Goal: Use online tool/utility: Utilize a website feature to perform a specific function

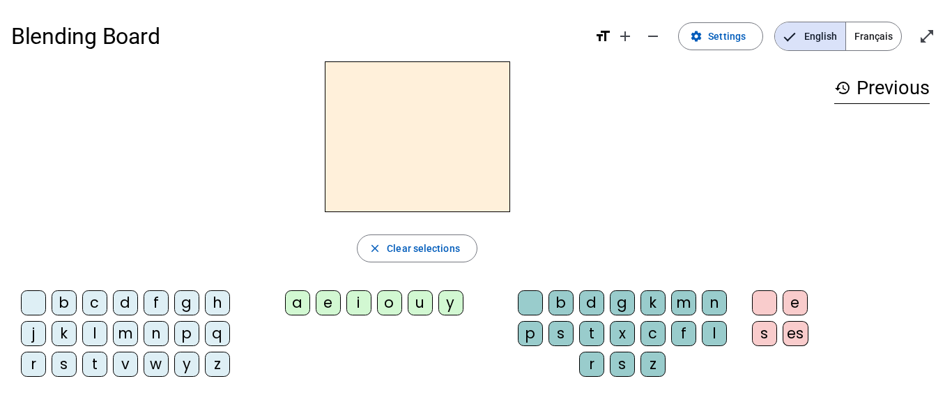
click at [889, 40] on span "Français" at bounding box center [873, 36] width 55 height 28
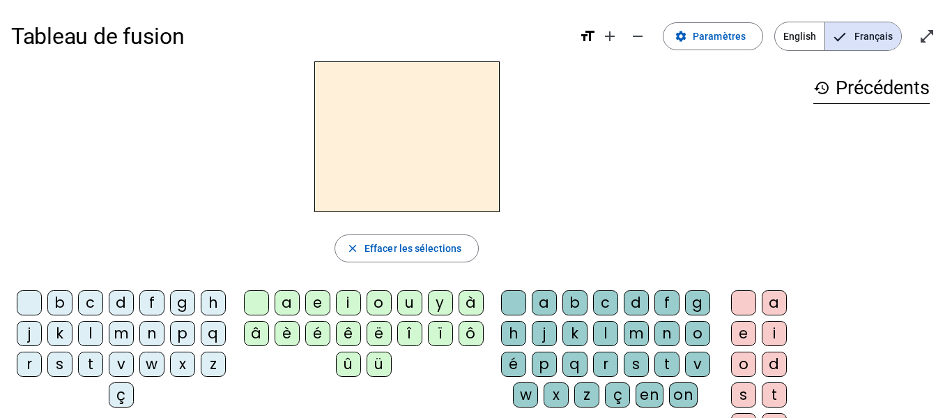
click at [165, 342] on div "n" at bounding box center [151, 333] width 25 height 25
click at [283, 307] on div "a" at bounding box center [287, 302] width 25 height 25
click at [655, 377] on div "t" at bounding box center [667, 363] width 25 height 25
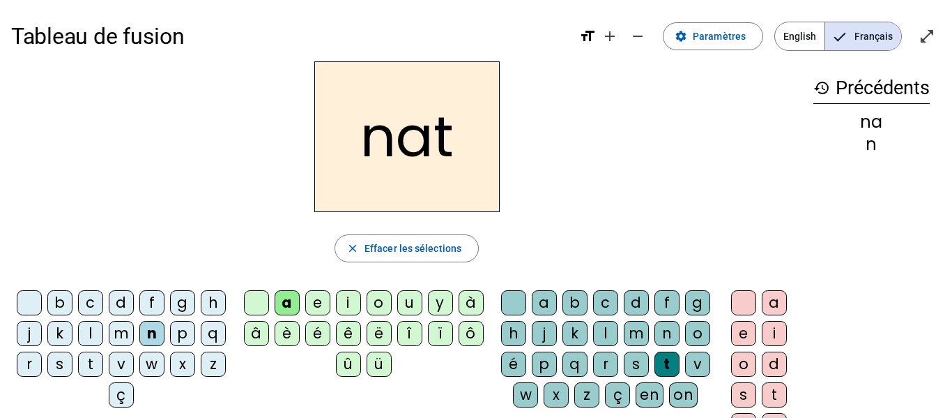
click at [743, 341] on div "e" at bounding box center [743, 333] width 25 height 25
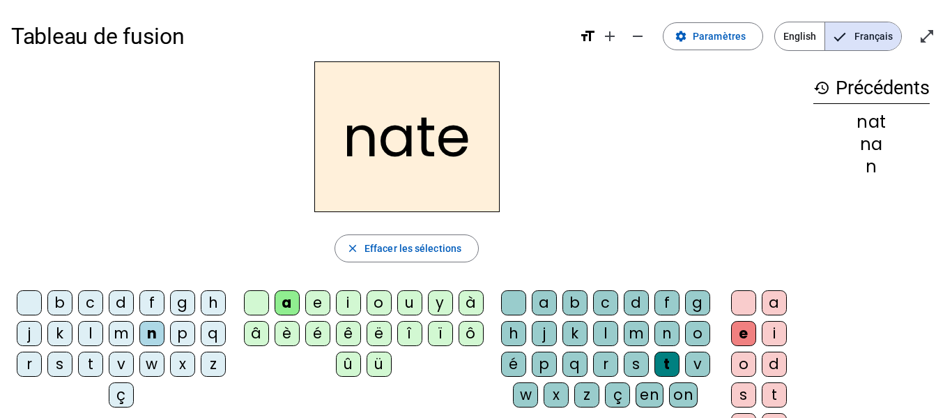
click at [379, 294] on div "o" at bounding box center [379, 302] width 25 height 25
click at [134, 367] on div "v" at bounding box center [121, 363] width 25 height 25
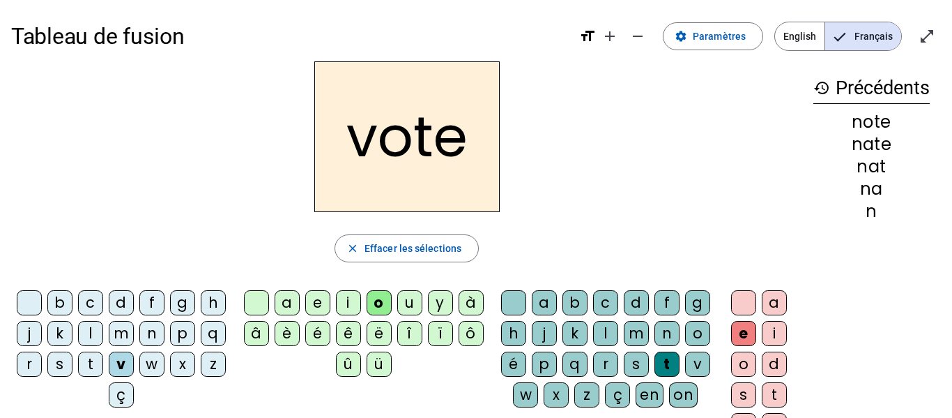
click at [165, 331] on div "n" at bounding box center [151, 333] width 25 height 25
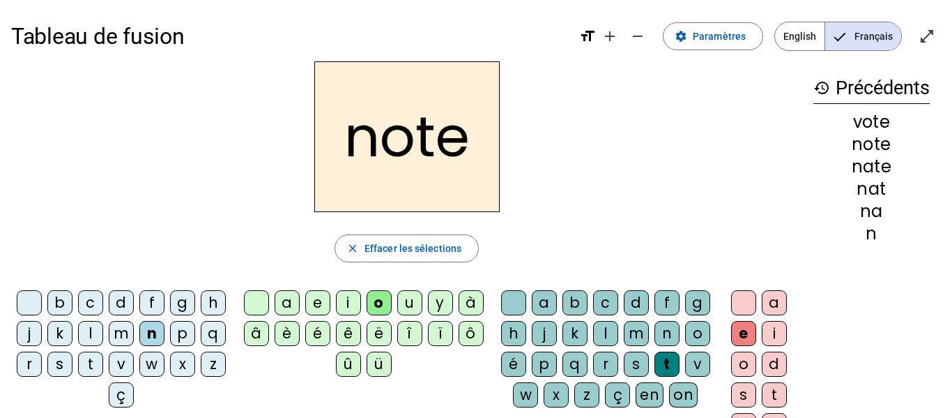
click at [134, 361] on div "v" at bounding box center [121, 363] width 25 height 25
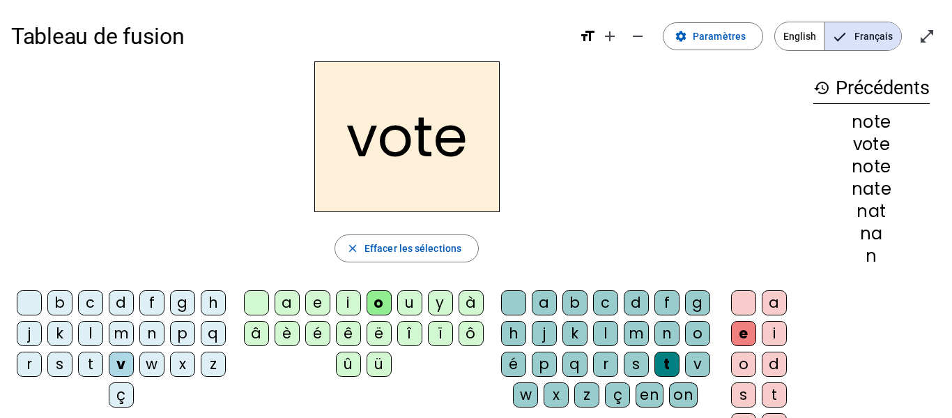
click at [739, 305] on div at bounding box center [743, 302] width 25 height 25
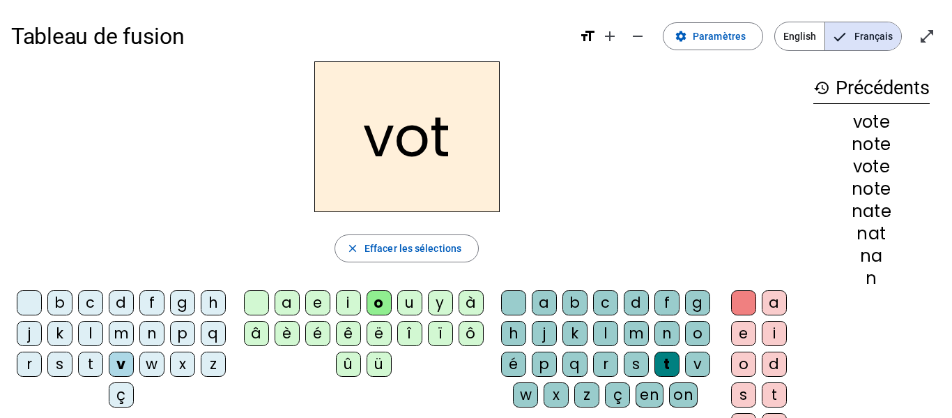
click at [744, 344] on div "e" at bounding box center [743, 333] width 25 height 25
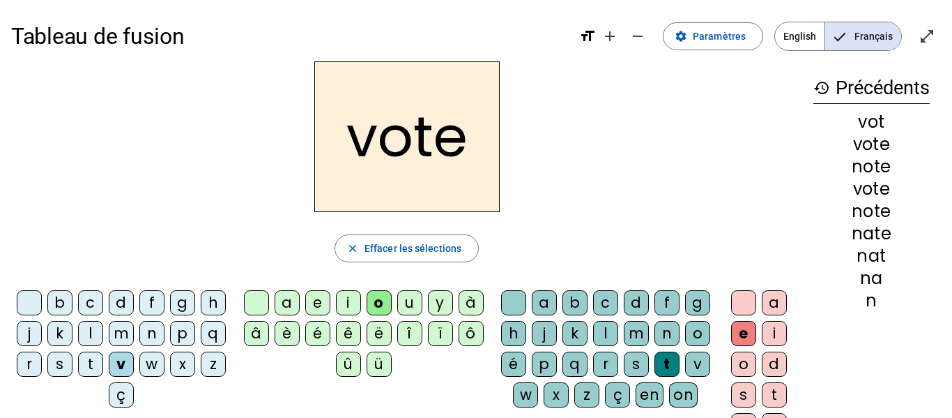
click at [348, 305] on div "i" at bounding box center [348, 302] width 25 height 25
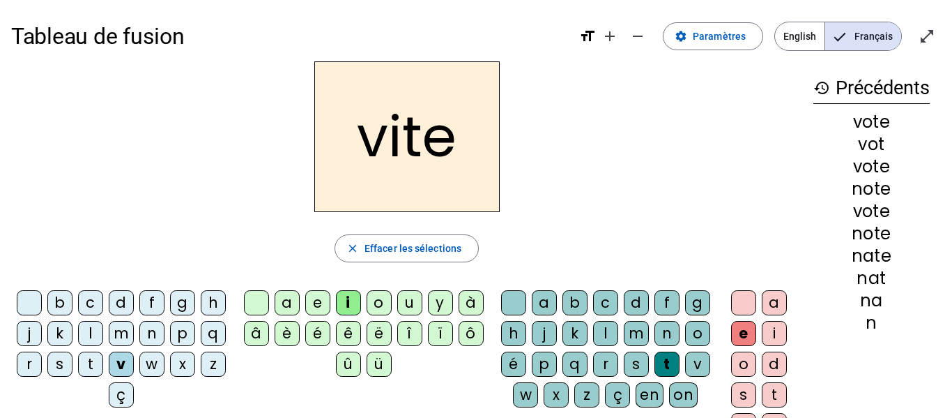
click at [648, 307] on div "d" at bounding box center [636, 302] width 25 height 25
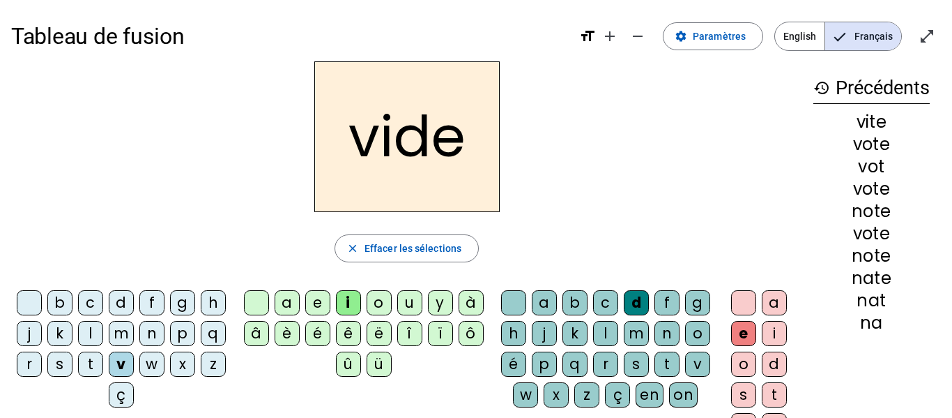
click at [42, 367] on div "r" at bounding box center [29, 363] width 25 height 25
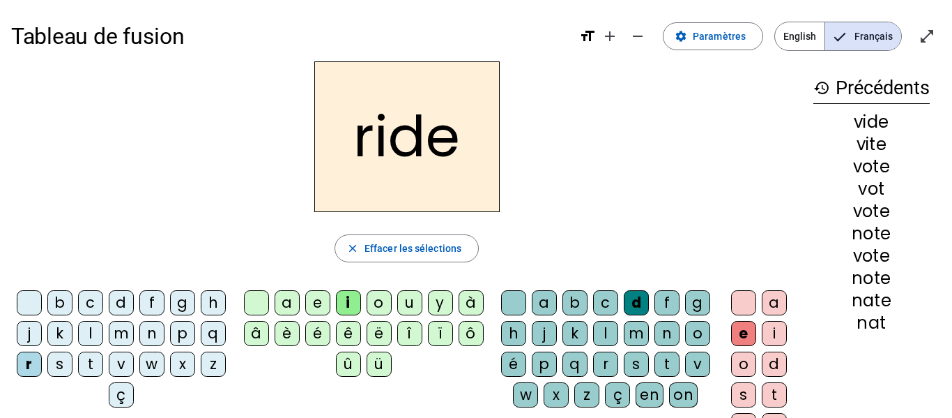
click at [413, 309] on div "u" at bounding box center [409, 302] width 25 height 25
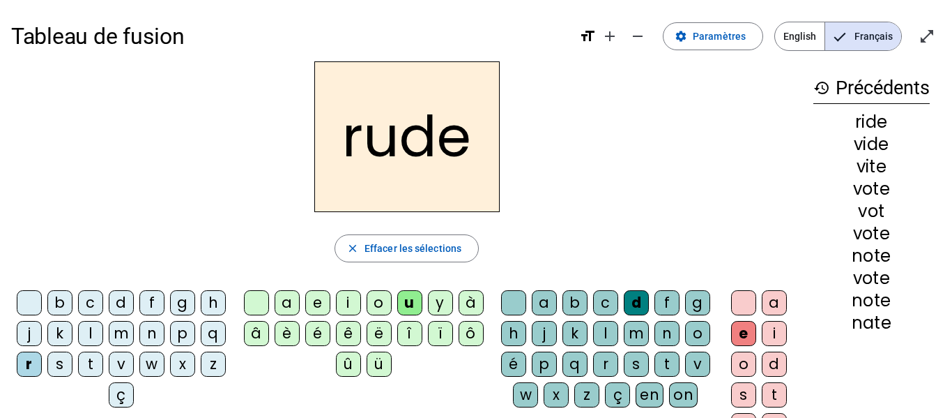
click at [624, 377] on div "s" at bounding box center [636, 363] width 25 height 25
